Goal: Information Seeking & Learning: Check status

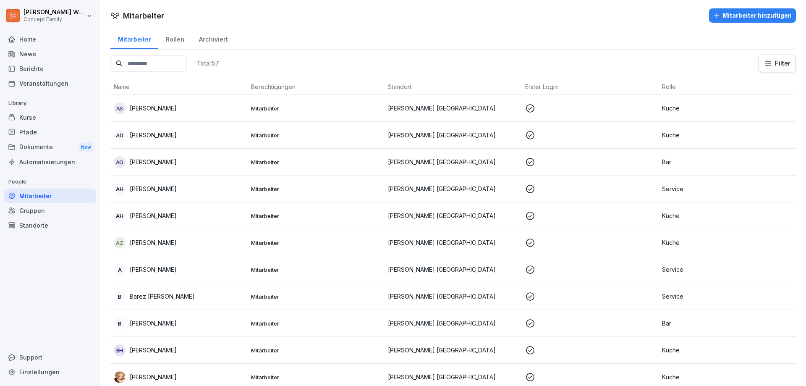
click at [25, 67] on div "Berichte" at bounding box center [50, 68] width 92 height 15
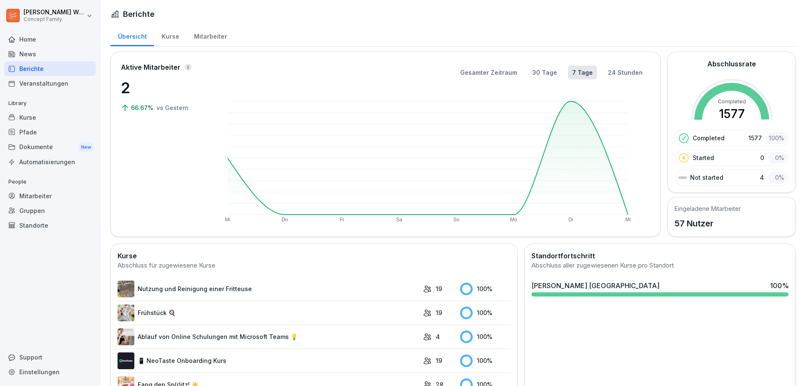
click at [207, 39] on div "Mitarbeiter" at bounding box center [210, 35] width 48 height 21
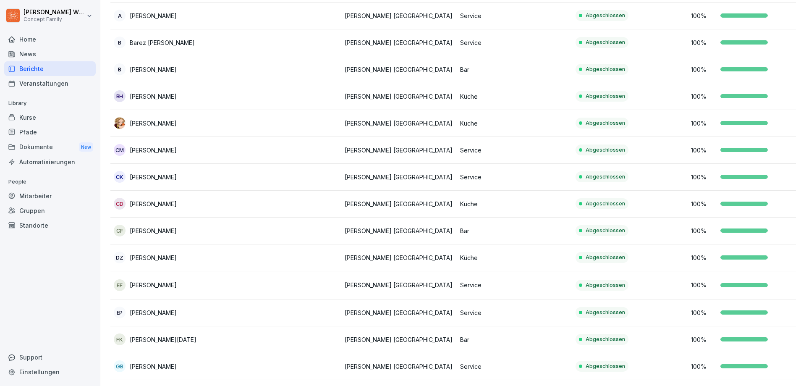
scroll to position [504, 0]
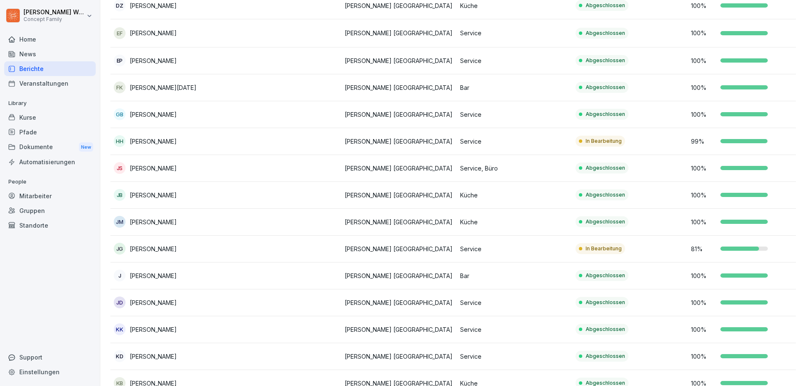
click at [169, 145] on p "[PERSON_NAME]" at bounding box center [153, 141] width 47 height 9
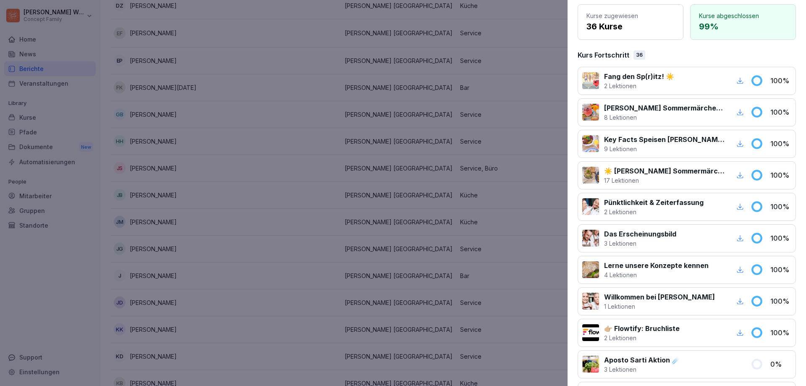
scroll to position [0, 0]
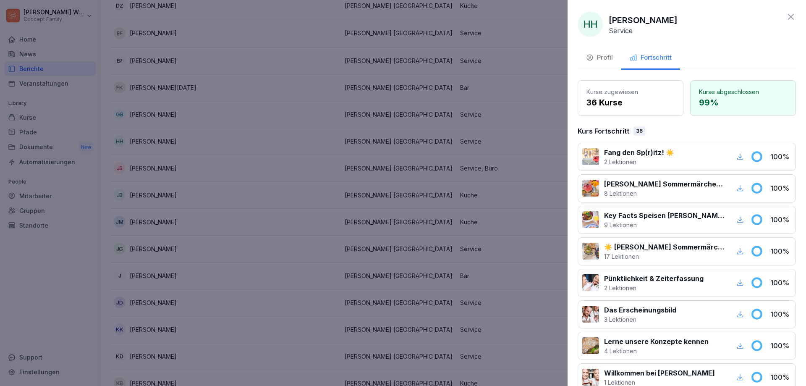
click at [615, 58] on button "Profil" at bounding box center [600, 58] width 44 height 23
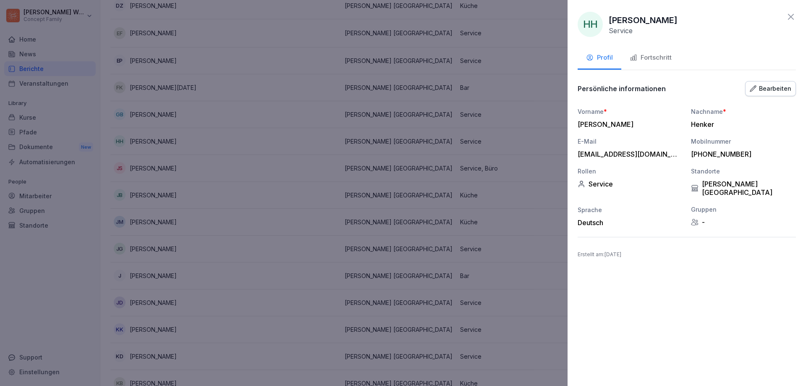
click at [663, 63] on button "Fortschritt" at bounding box center [650, 58] width 59 height 23
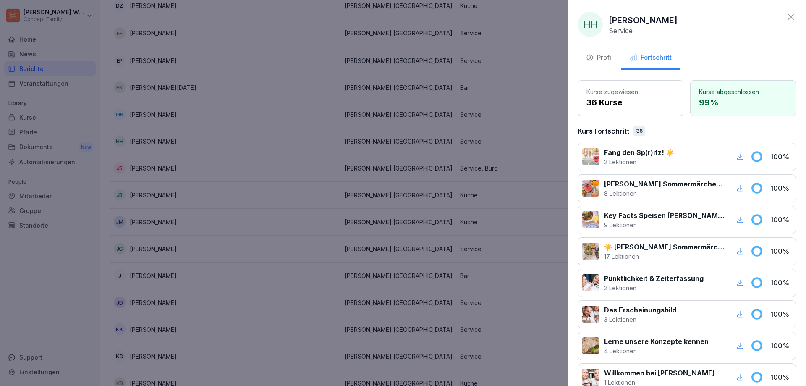
click at [601, 57] on div "Profil" at bounding box center [599, 58] width 27 height 10
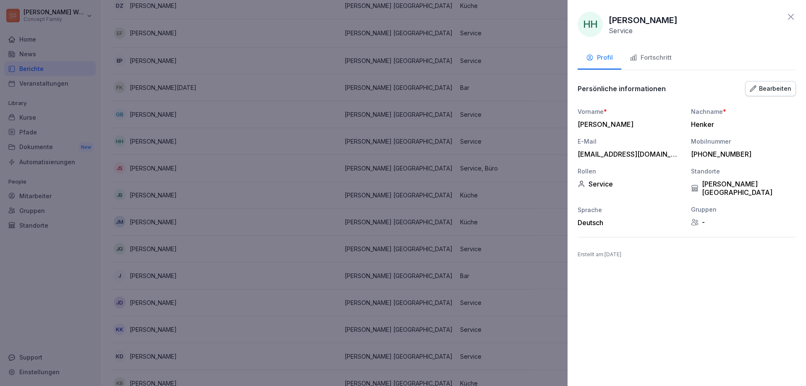
click at [785, 85] on div "Bearbeiten" at bounding box center [771, 88] width 42 height 9
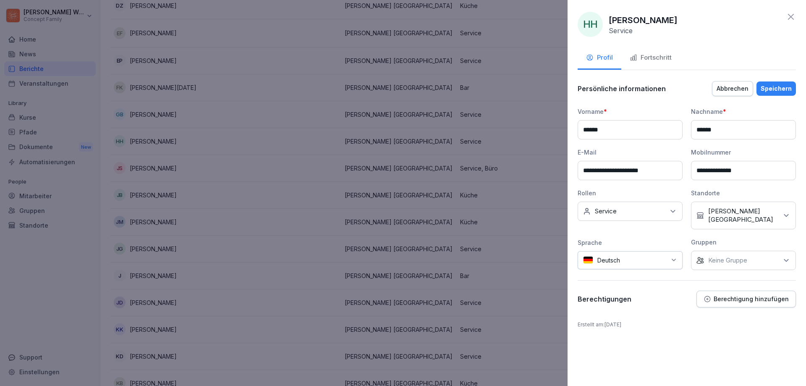
click at [654, 60] on div "Fortschritt" at bounding box center [651, 58] width 42 height 10
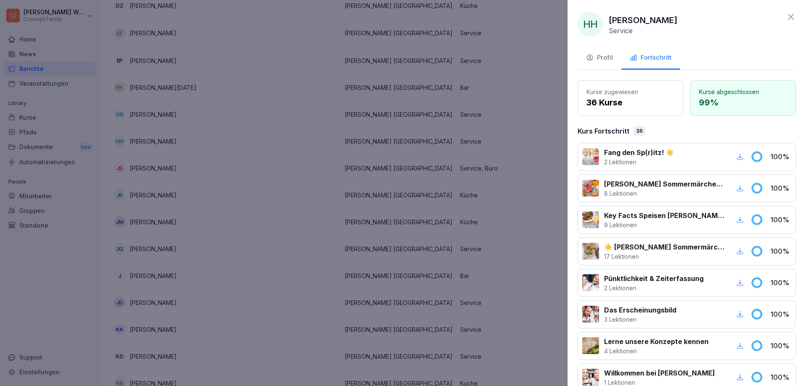
click at [604, 57] on div "Profil" at bounding box center [599, 58] width 27 height 10
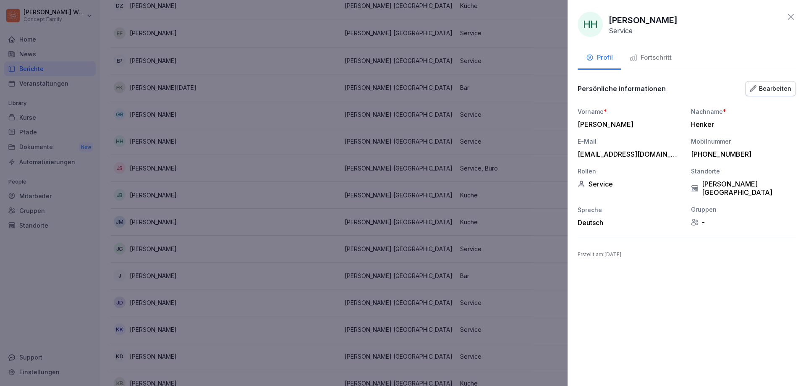
click at [550, 99] on div at bounding box center [403, 193] width 806 height 386
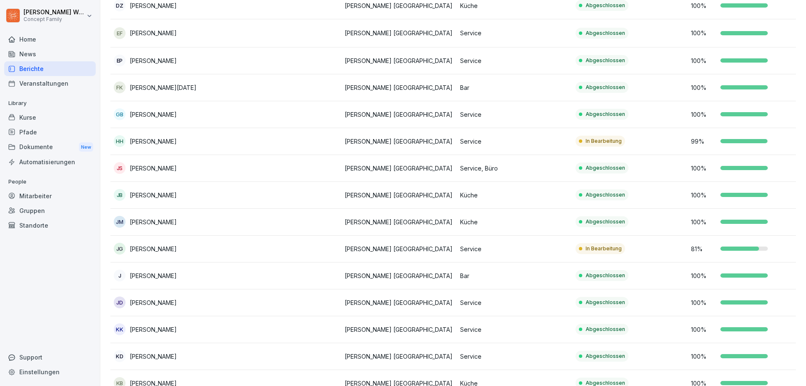
click at [166, 113] on p "[PERSON_NAME]" at bounding box center [153, 114] width 47 height 9
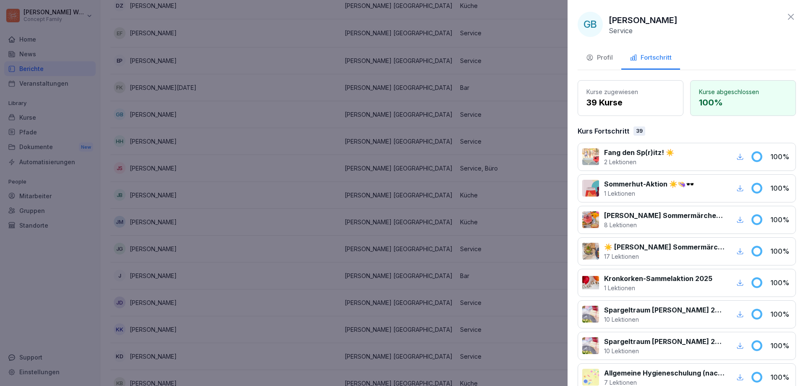
click at [610, 57] on div "Profil" at bounding box center [599, 58] width 27 height 10
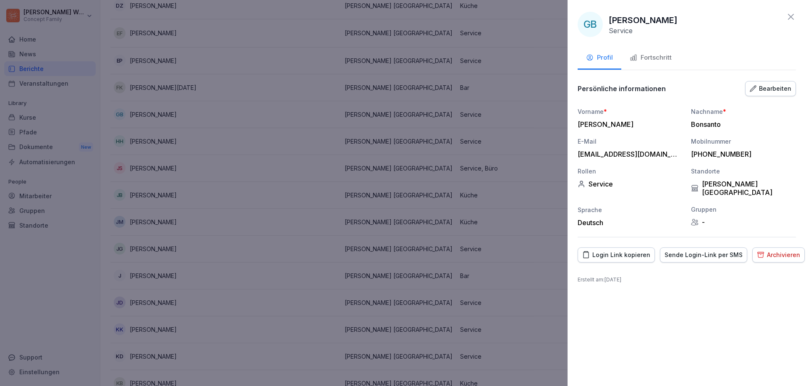
click at [325, 105] on div at bounding box center [403, 193] width 806 height 386
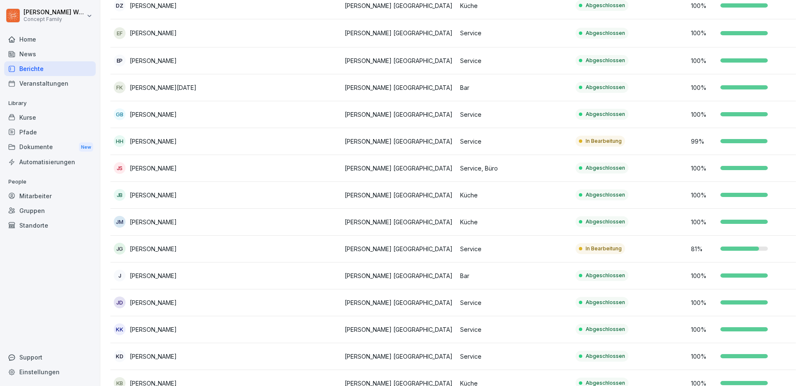
click at [149, 141] on p "[PERSON_NAME]" at bounding box center [153, 141] width 47 height 9
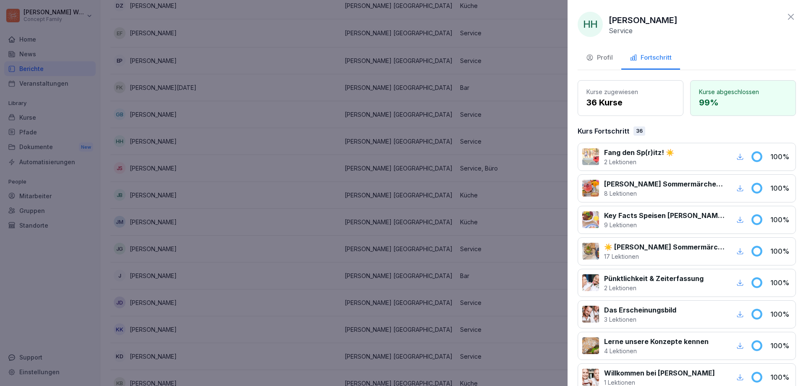
click at [629, 102] on p "36 Kurse" at bounding box center [631, 102] width 88 height 13
click at [612, 61] on div "Profil" at bounding box center [599, 58] width 27 height 10
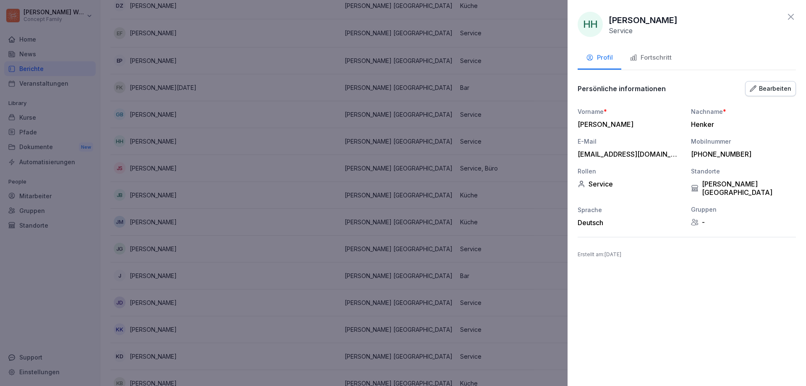
drag, startPoint x: 218, startPoint y: 130, endPoint x: 214, endPoint y: 128, distance: 4.8
click at [218, 130] on div at bounding box center [403, 193] width 806 height 386
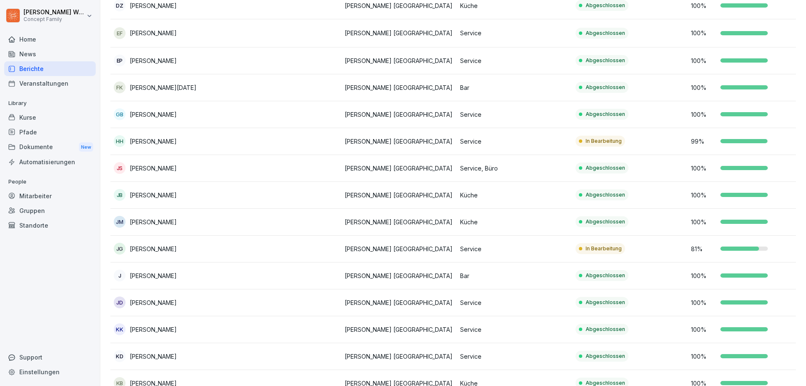
click at [139, 198] on p "[PERSON_NAME]" at bounding box center [153, 195] width 47 height 9
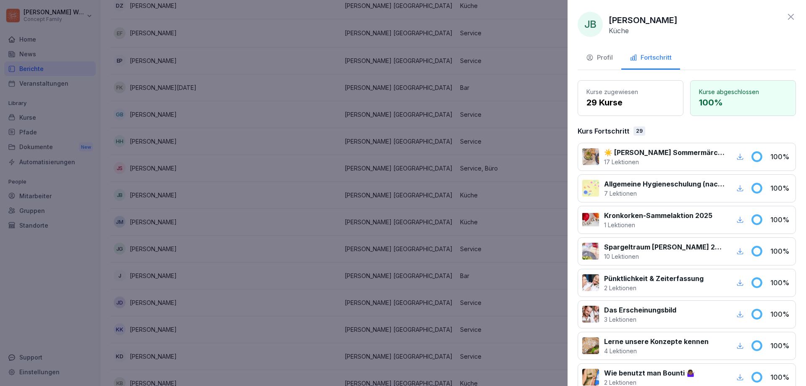
click at [609, 62] on div "Profil" at bounding box center [599, 58] width 27 height 10
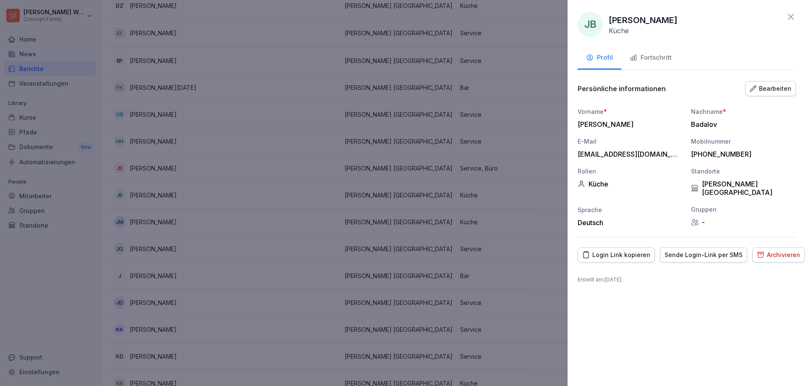
click at [278, 197] on div at bounding box center [403, 193] width 806 height 386
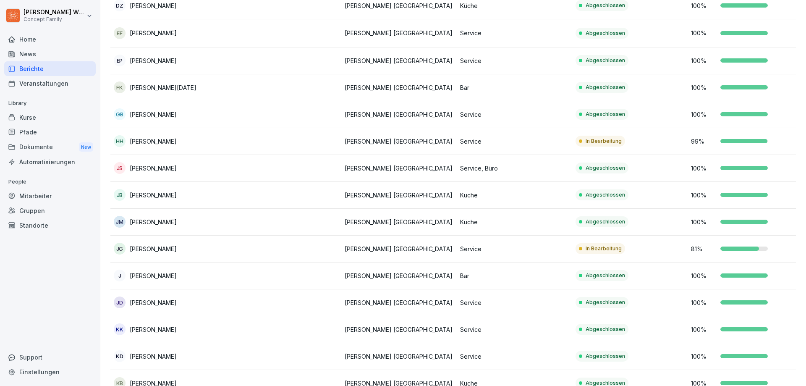
click at [153, 139] on p "[PERSON_NAME]" at bounding box center [153, 141] width 47 height 9
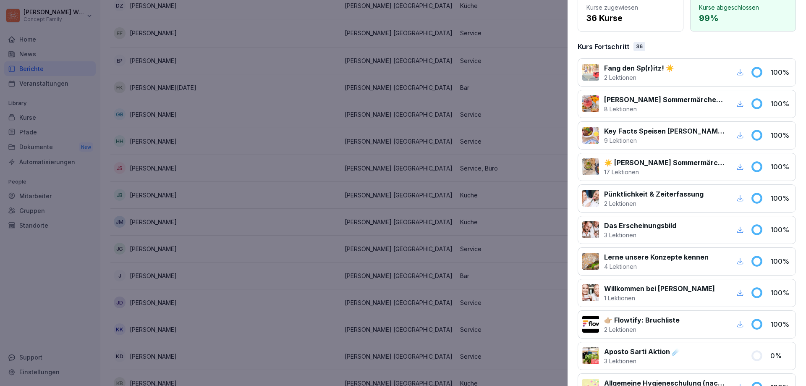
scroll to position [252, 0]
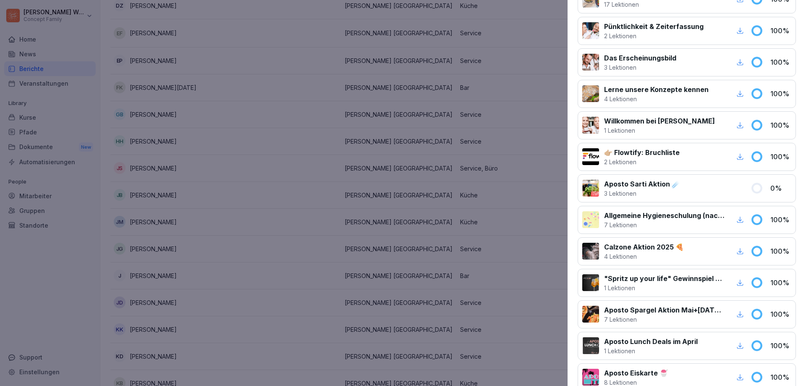
click at [388, 154] on div at bounding box center [403, 193] width 806 height 386
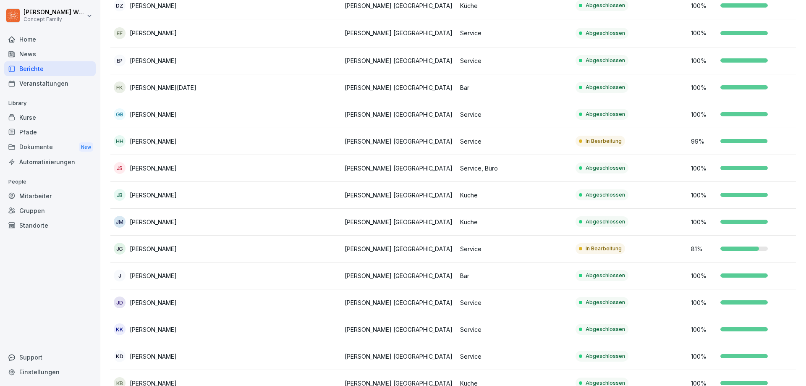
click at [161, 246] on p "[PERSON_NAME]" at bounding box center [153, 248] width 47 height 9
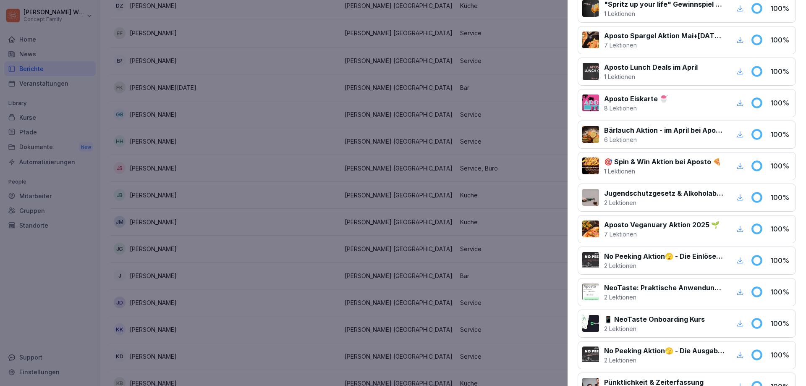
scroll to position [504, 0]
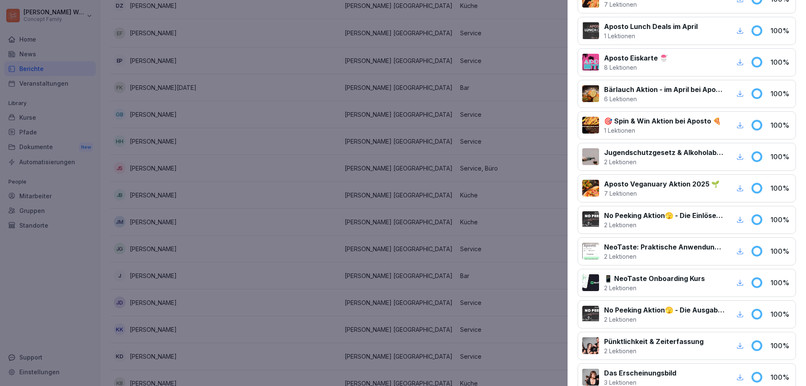
click at [569, 223] on div "JG [PERSON_NAME] Service Profil Fortschritt Kurse zugewiesen 34 Kurse Kurse abg…" at bounding box center [687, 193] width 238 height 386
click at [396, 206] on div at bounding box center [403, 193] width 806 height 386
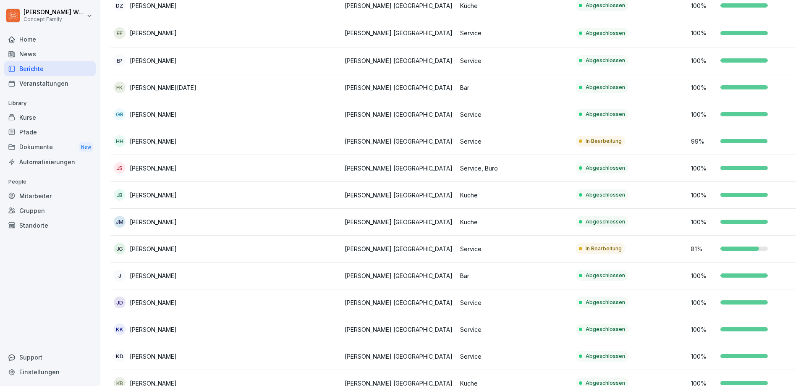
click at [155, 250] on p "[PERSON_NAME]" at bounding box center [153, 248] width 47 height 9
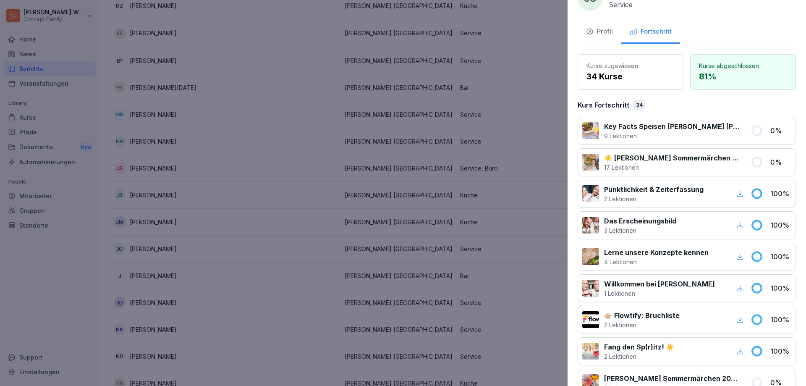
scroll to position [0, 0]
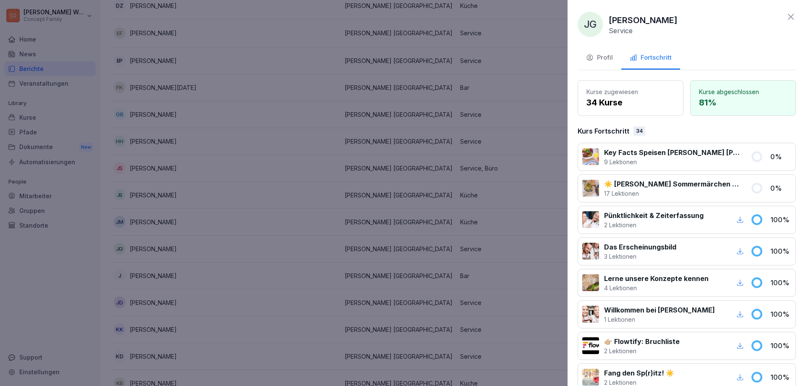
click at [600, 60] on div "Profil" at bounding box center [599, 58] width 27 height 10
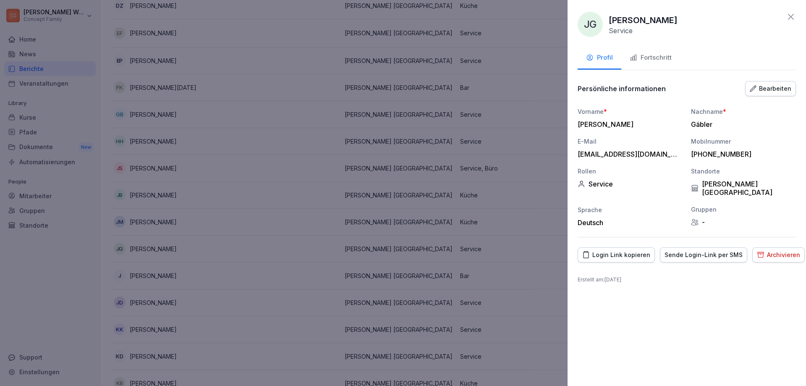
click at [170, 185] on div at bounding box center [403, 193] width 806 height 386
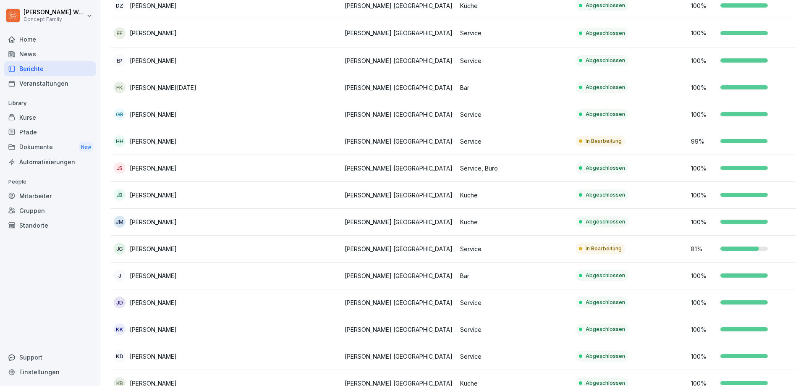
click at [178, 138] on div "HH [PERSON_NAME]" at bounding box center [168, 141] width 109 height 12
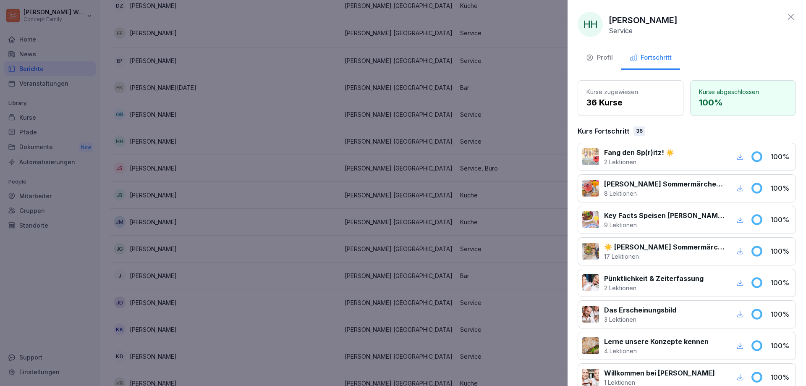
click at [608, 58] on div "Profil" at bounding box center [599, 58] width 27 height 10
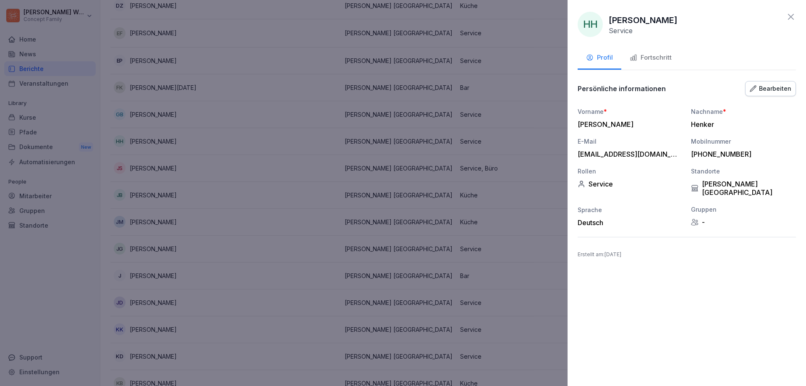
click at [189, 129] on div at bounding box center [403, 193] width 806 height 386
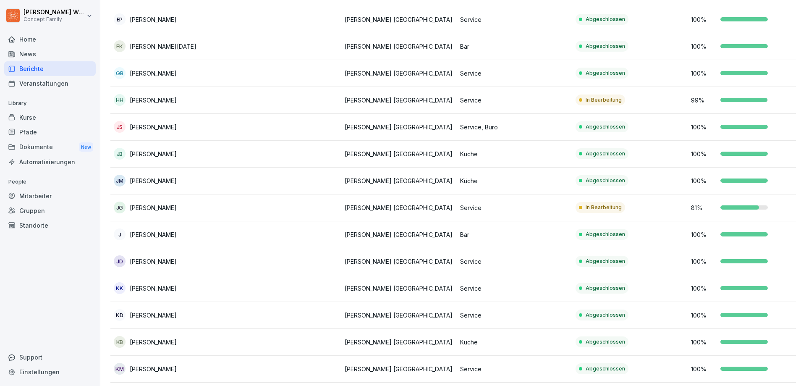
scroll to position [546, 0]
click at [162, 98] on p "[PERSON_NAME]" at bounding box center [153, 99] width 47 height 9
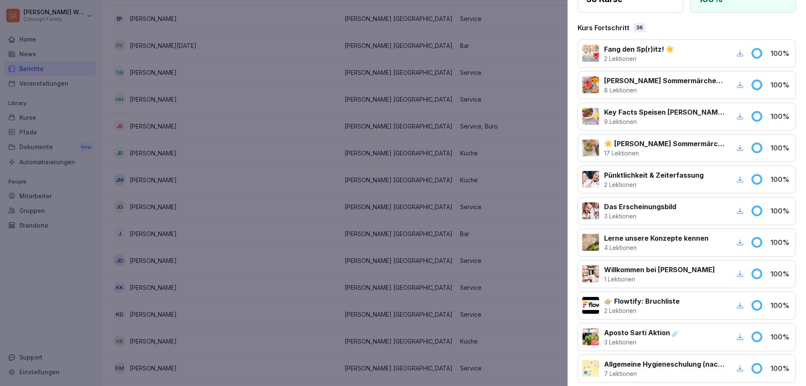
scroll to position [210, 0]
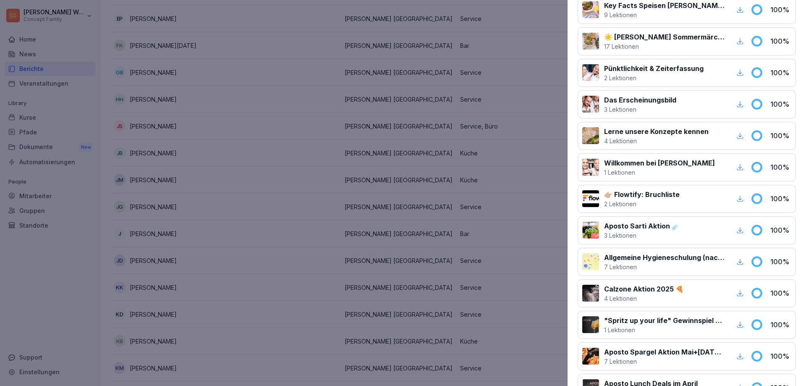
click at [736, 262] on icon "button" at bounding box center [740, 262] width 8 height 8
click at [731, 249] on div "Zertifikat herunterladen" at bounding box center [734, 248] width 65 height 13
click at [245, 212] on div at bounding box center [403, 193] width 806 height 386
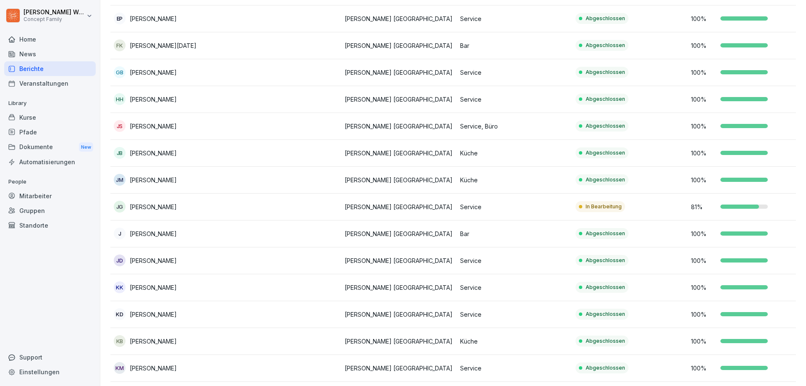
click at [168, 100] on p "[PERSON_NAME]" at bounding box center [153, 99] width 47 height 9
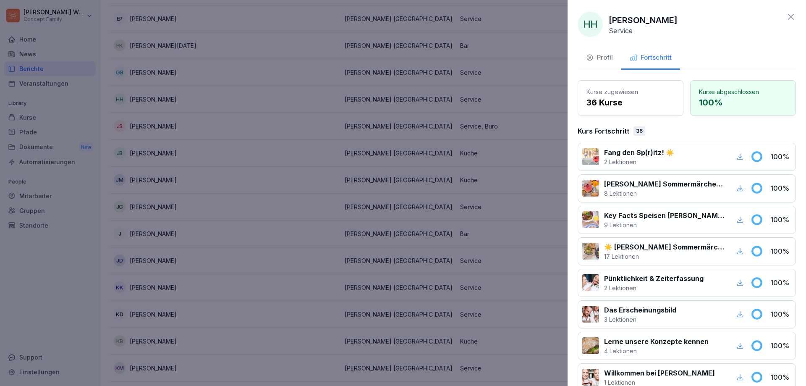
click at [607, 56] on div "Profil" at bounding box center [599, 58] width 27 height 10
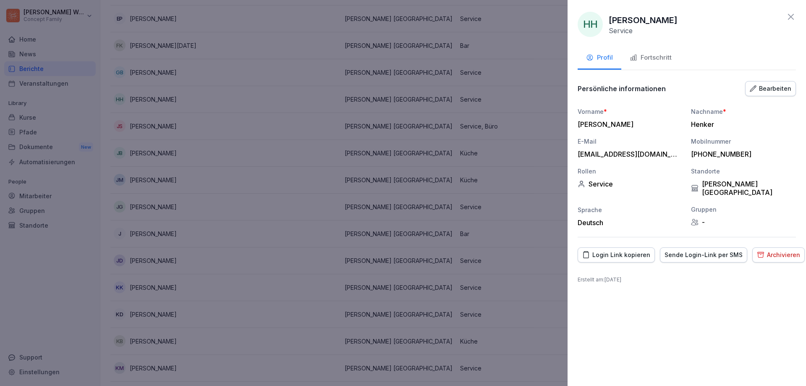
click at [514, 188] on div at bounding box center [403, 193] width 806 height 386
